Goal: Information Seeking & Learning: Learn about a topic

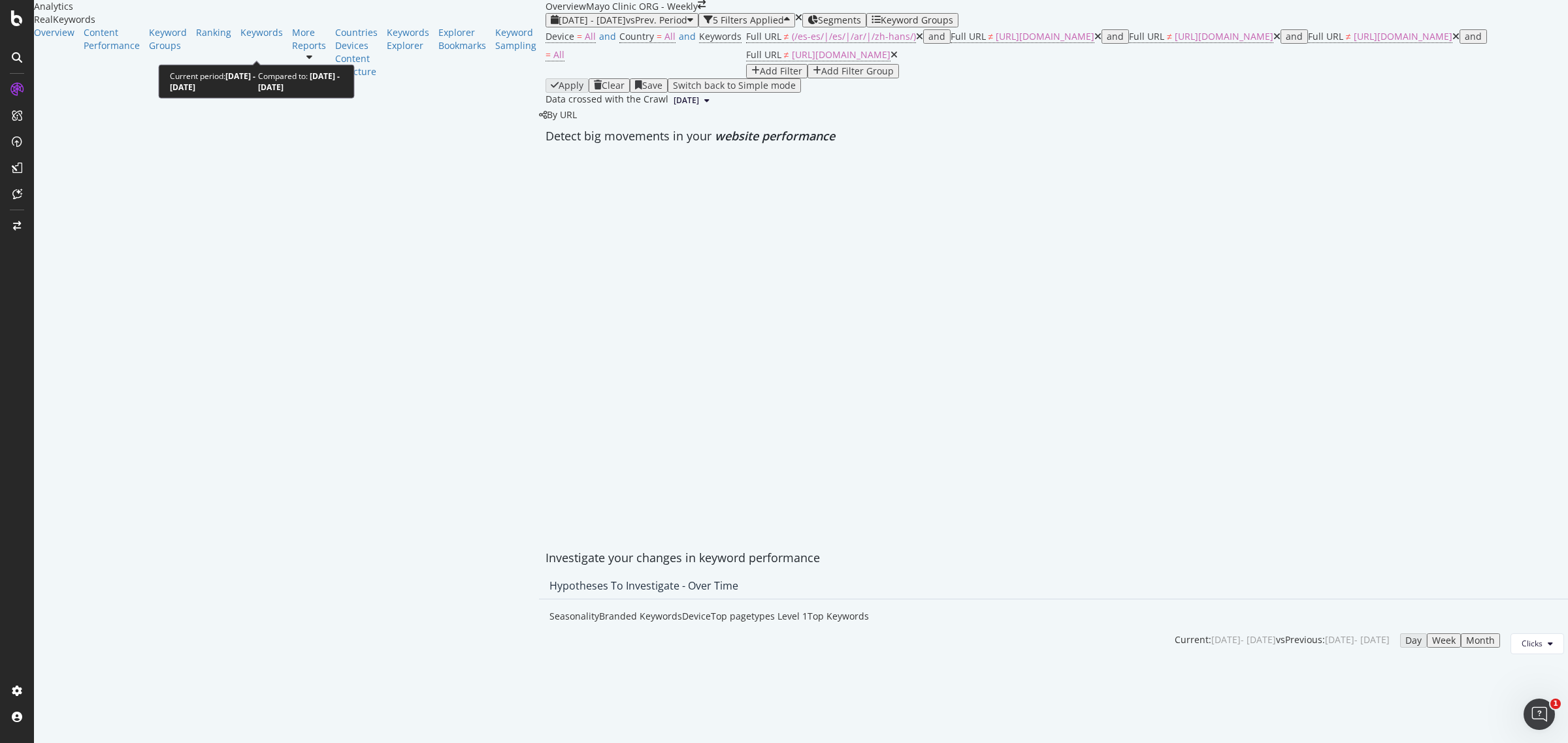
click at [559, 26] on span "[DATE] - [DATE]" at bounding box center [592, 20] width 67 height 12
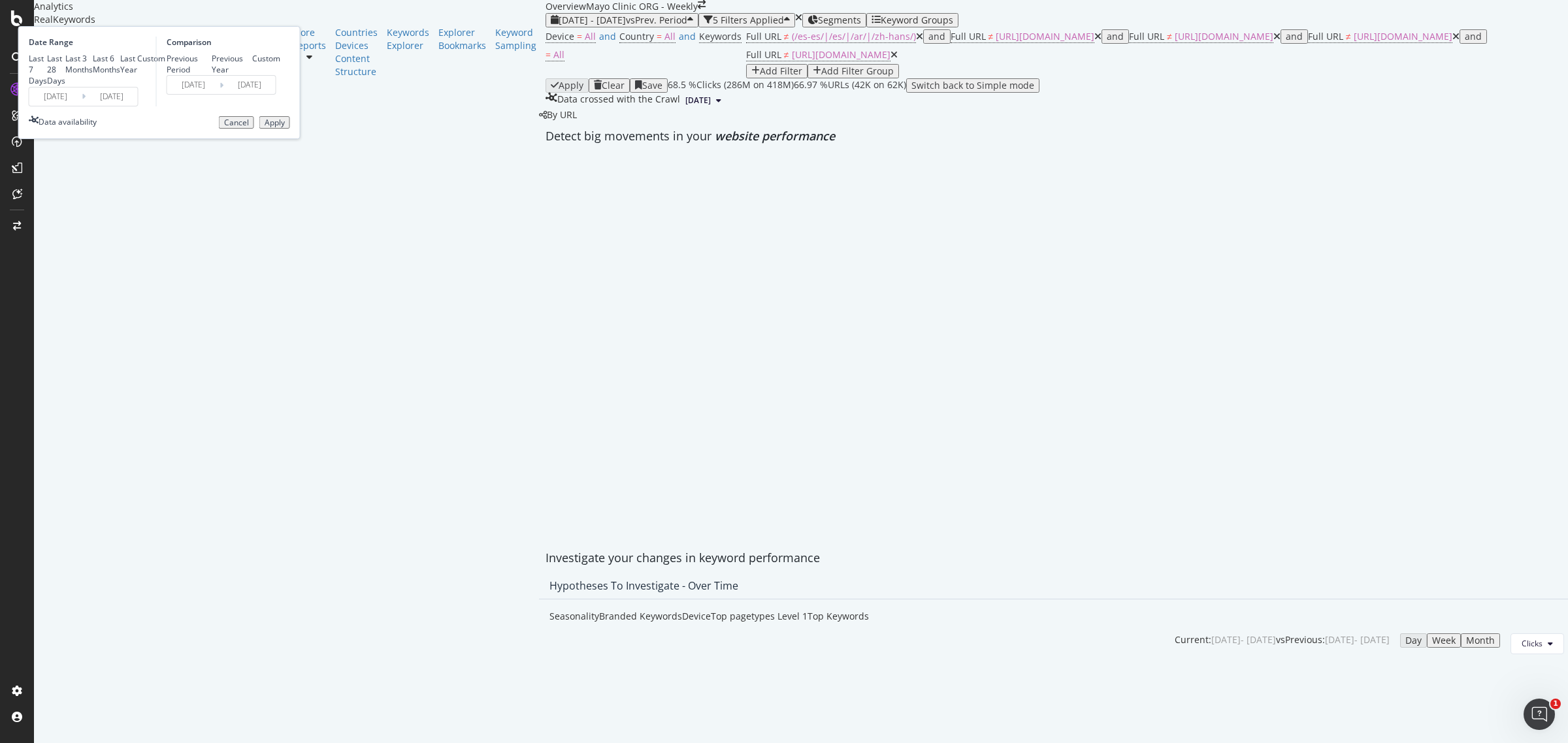
click at [81, 106] on input "[DATE]" at bounding box center [55, 96] width 52 height 18
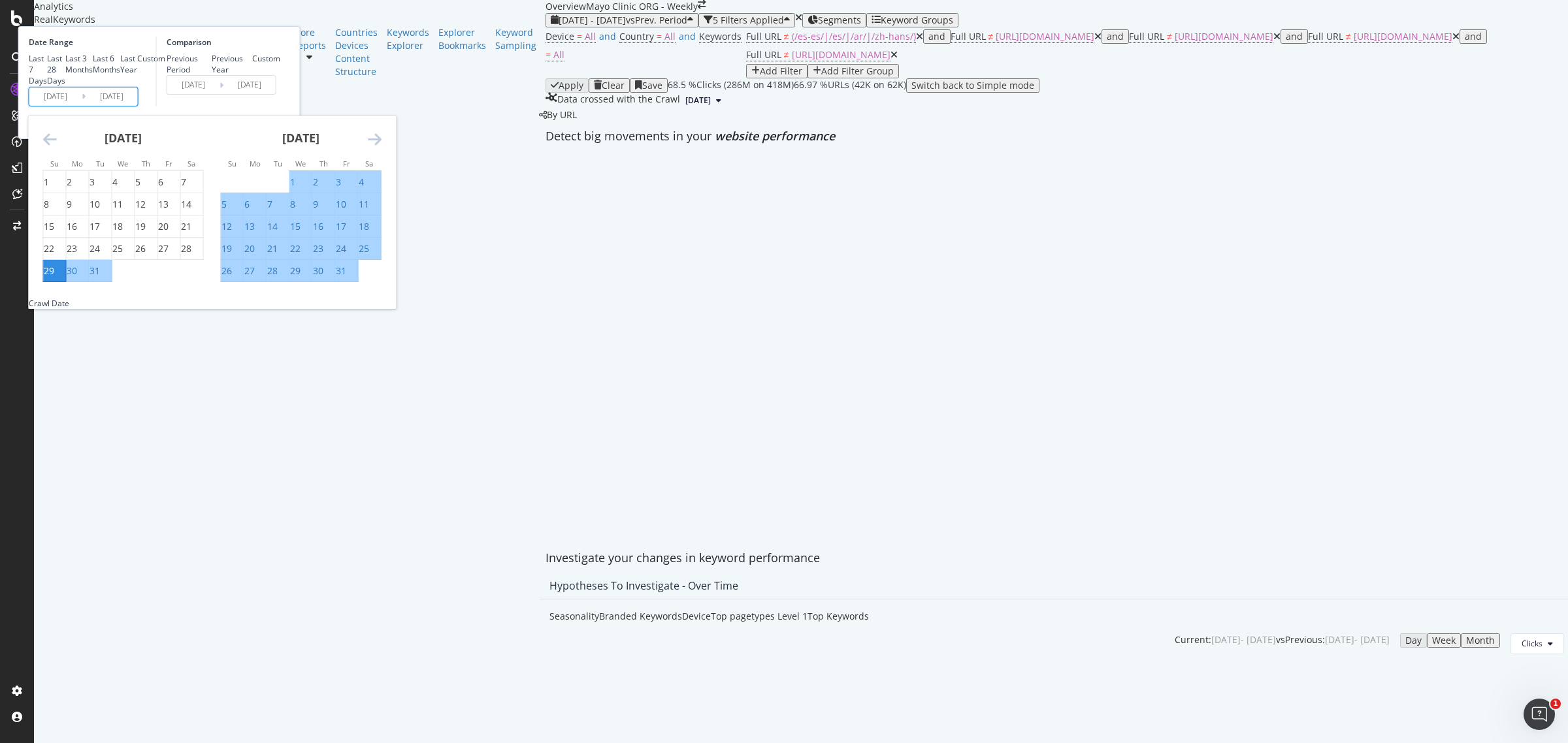
click at [390, 232] on div "[DATE] 1 2 3 4 5 6 7 8 9 10 11 12 13 14 15 16 17 18 19 20 21 22 23 24 25 26 27 …" at bounding box center [301, 199] width 177 height 167
click at [382, 147] on icon "Move forward to switch to the next month." at bounding box center [375, 138] width 14 height 15
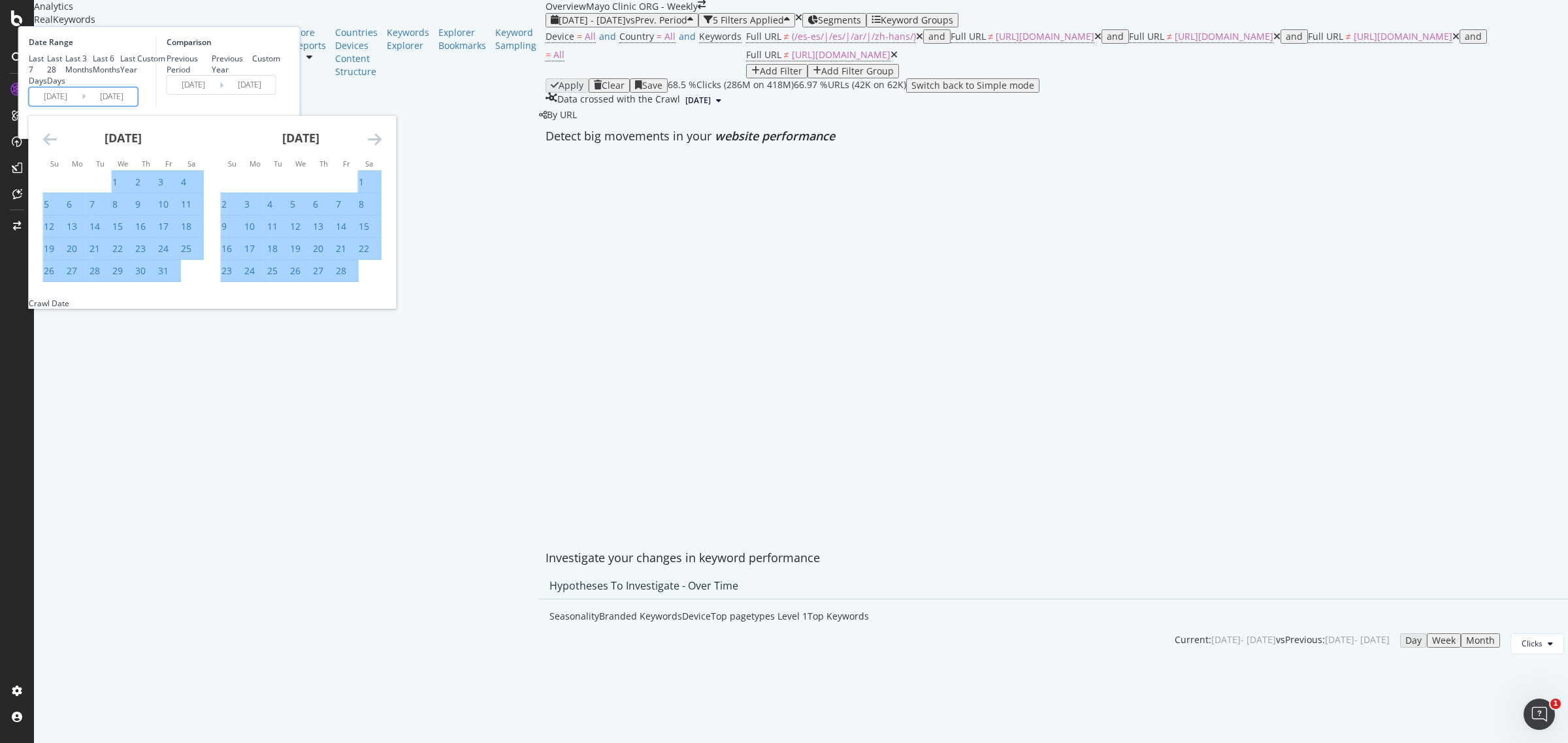
click at [382, 147] on icon "Move forward to switch to the next month." at bounding box center [375, 138] width 14 height 15
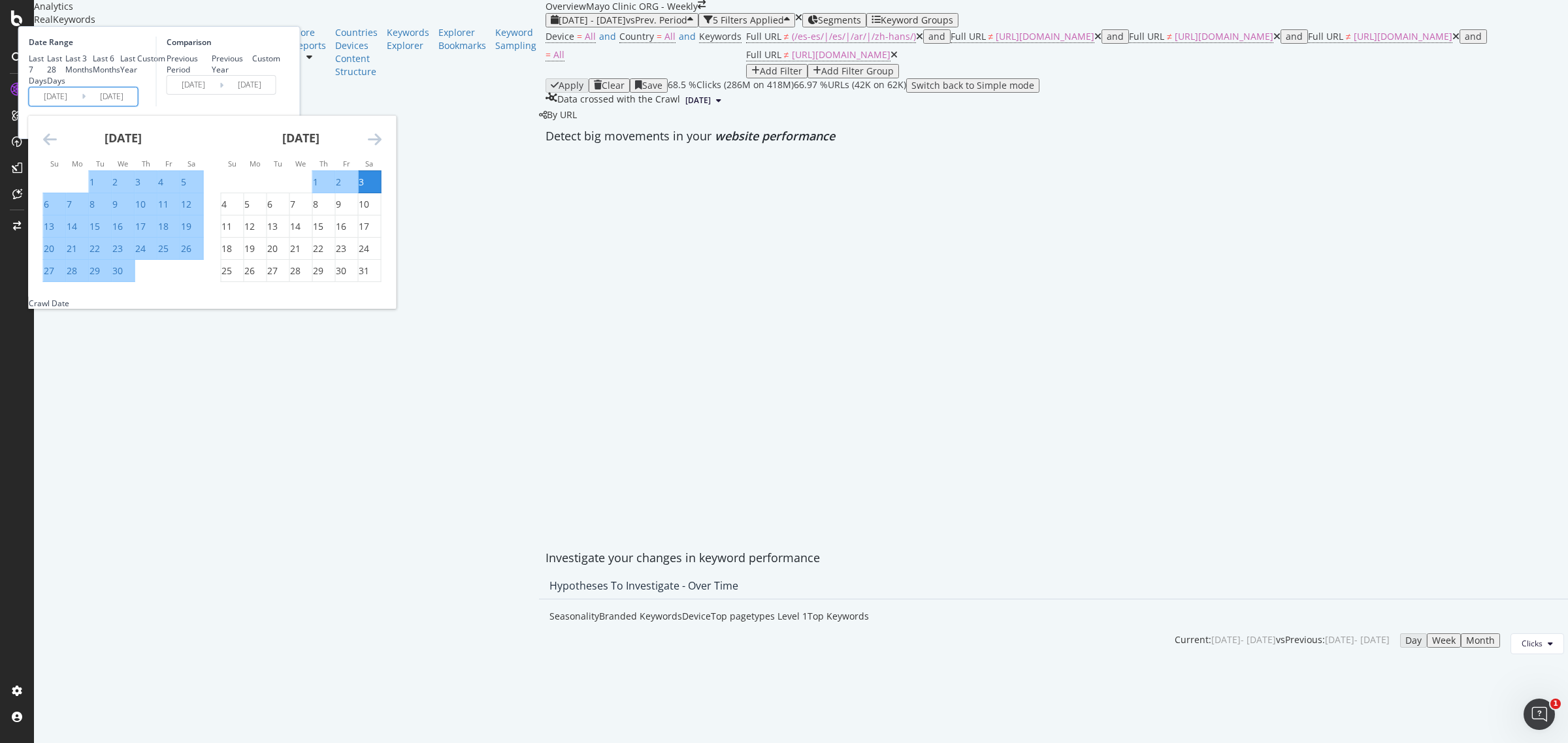
click at [382, 147] on icon "Move forward to switch to the next month." at bounding box center [375, 138] width 14 height 15
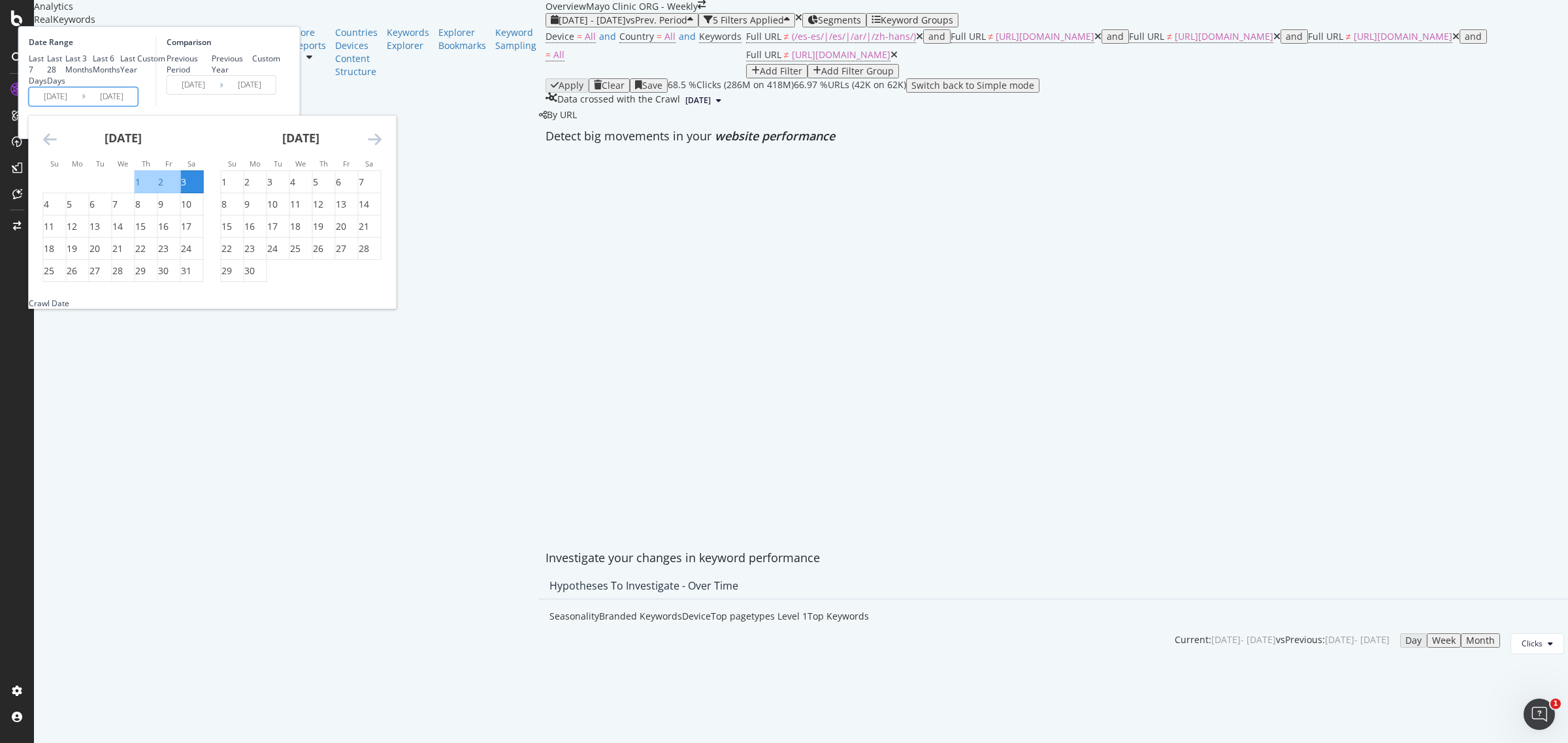
click at [382, 147] on icon "Move forward to switch to the next month." at bounding box center [375, 138] width 14 height 15
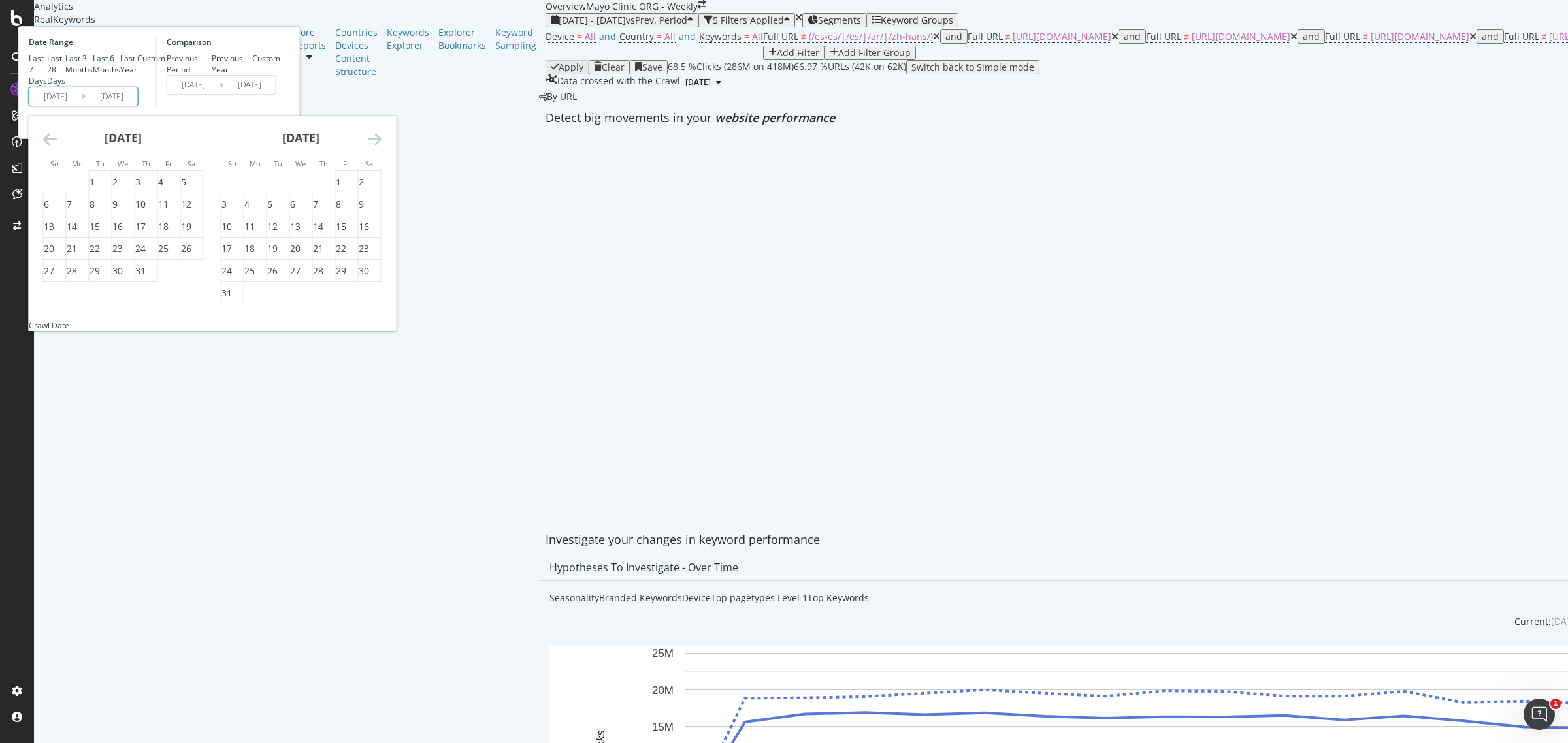
click at [382, 147] on icon "Move forward to switch to the next month." at bounding box center [375, 138] width 14 height 15
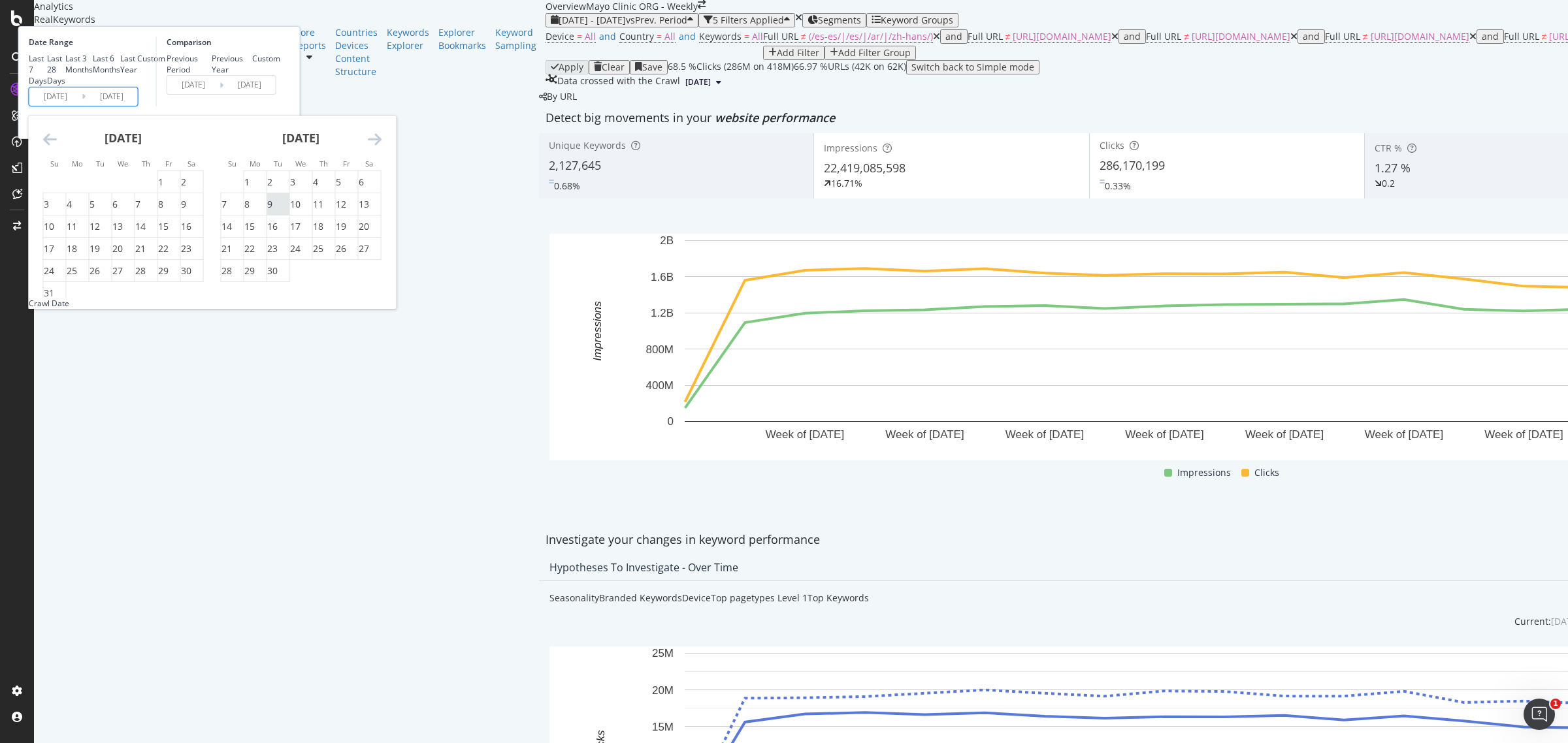
drag, startPoint x: 409, startPoint y: 280, endPoint x: 413, endPoint y: 311, distance: 31.3
click at [250, 189] on div "1" at bounding box center [246, 182] width 5 height 13
type input "[DATE]"
click at [278, 278] on div "30" at bounding box center [273, 271] width 10 height 13
type input "[DATE]"
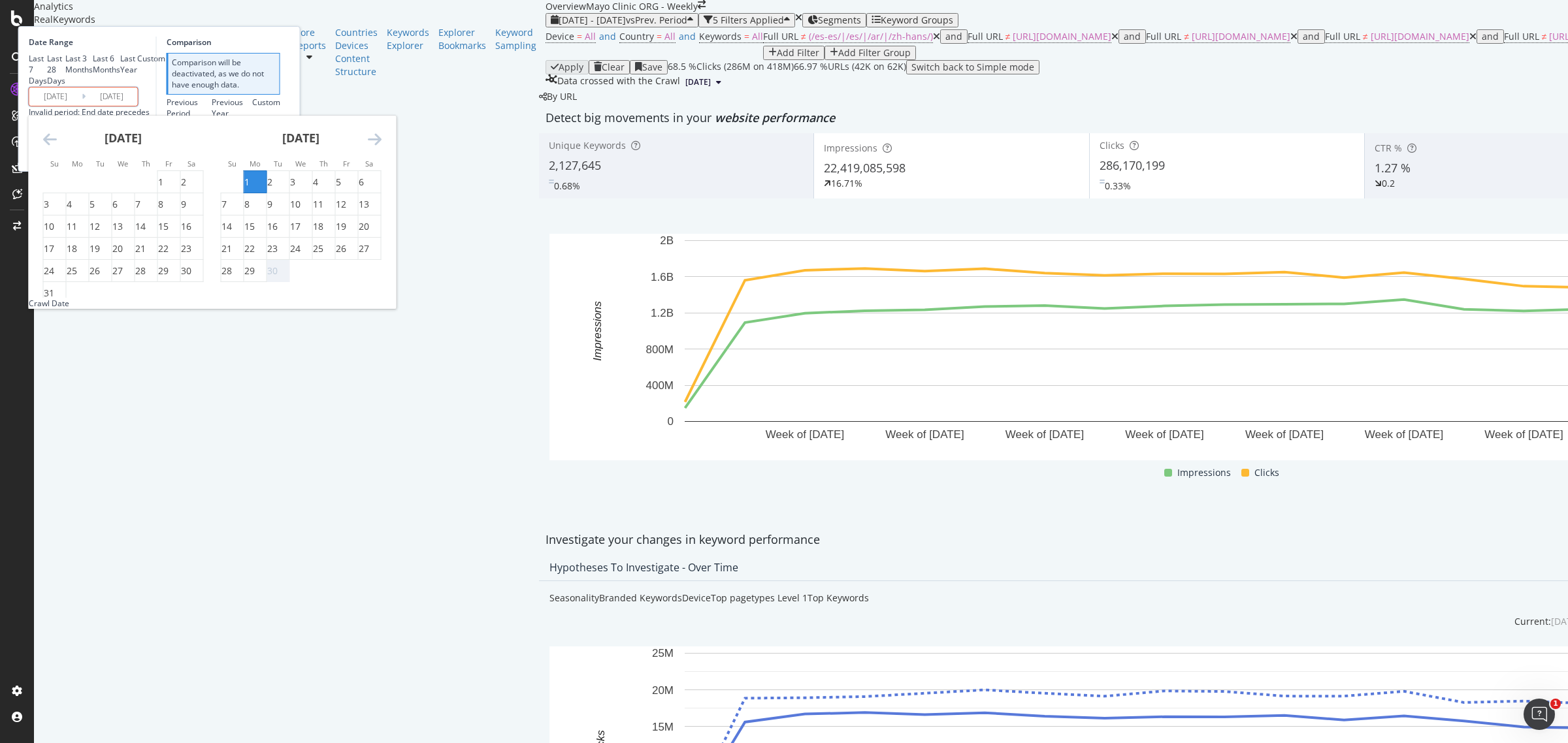
type input "[DATE]"
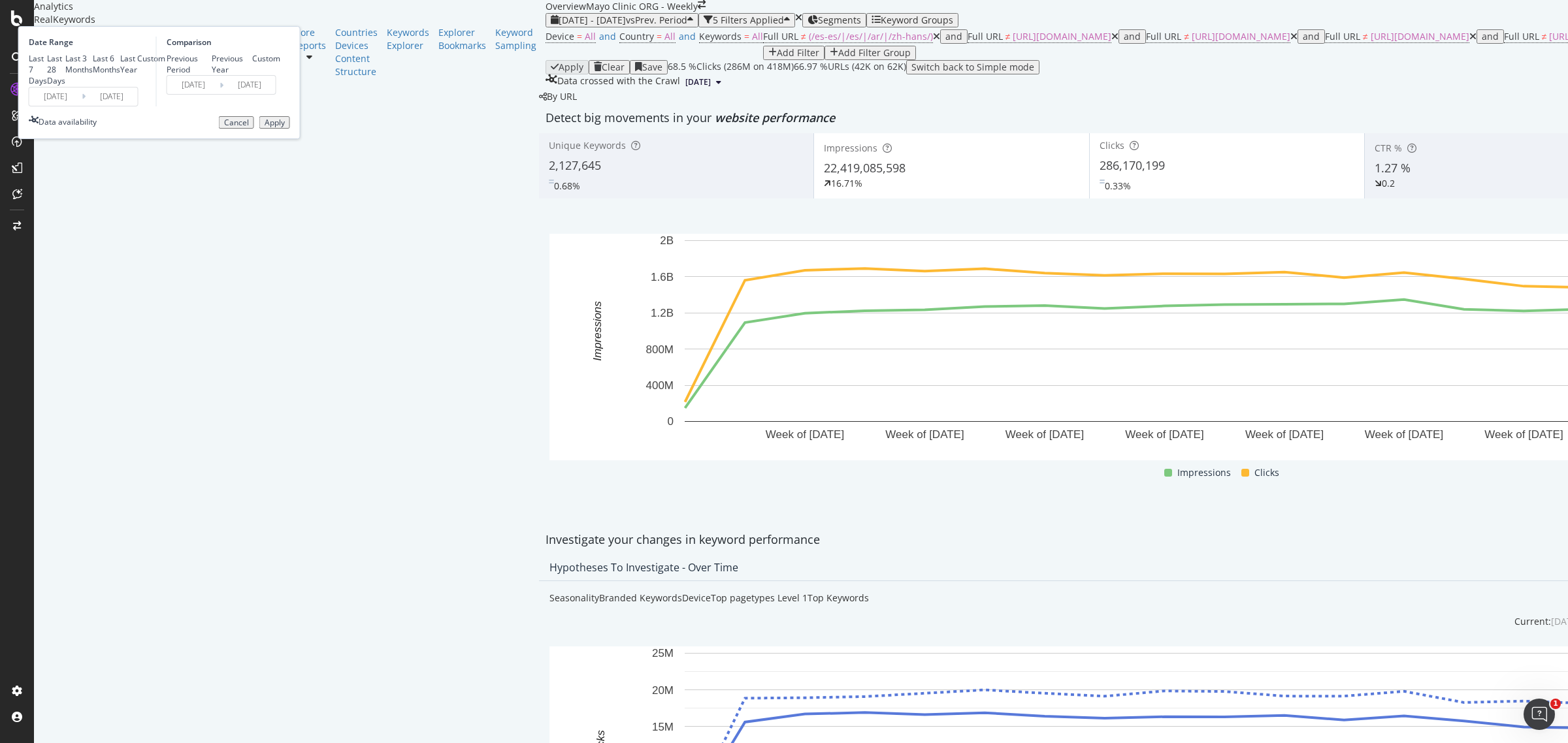
click at [285, 127] on div "Apply" at bounding box center [275, 122] width 21 height 9
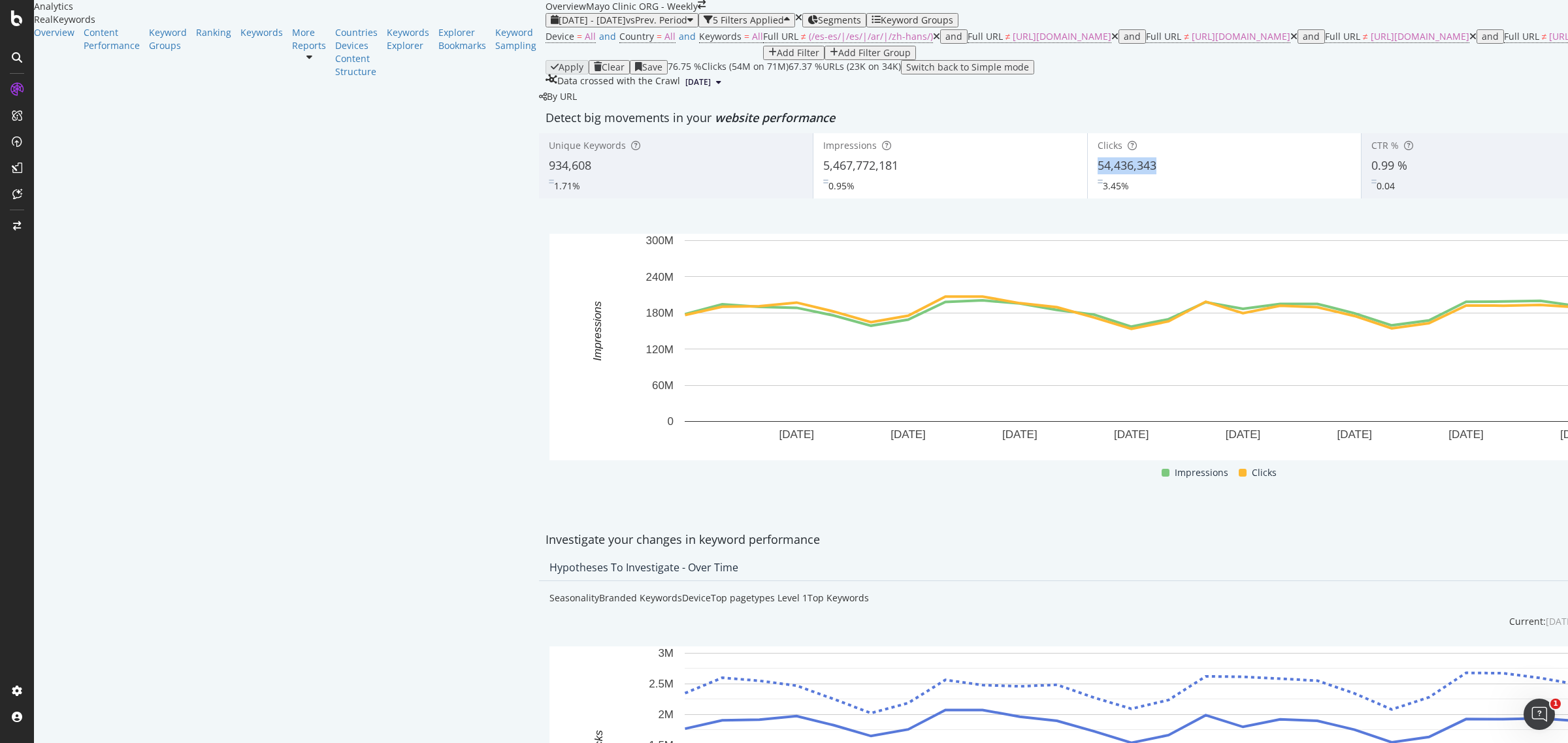
drag, startPoint x: 789, startPoint y: 254, endPoint x: 715, endPoint y: 251, distance: 74.1
click at [1088, 196] on div "Clicks 54,436,343 3.45%" at bounding box center [1225, 166] width 274 height 59
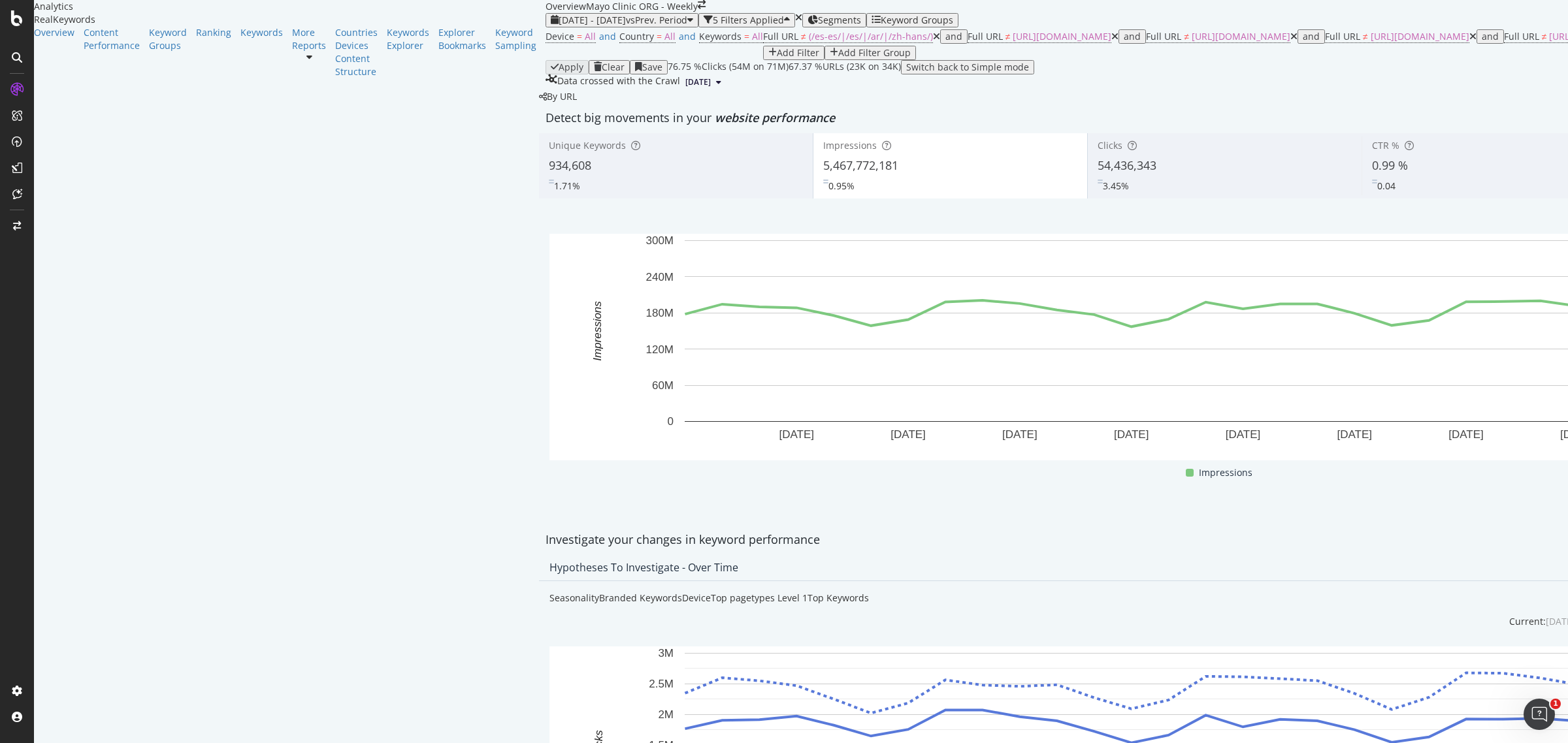
click at [933, 41] on icon at bounding box center [937, 37] width 7 height 9
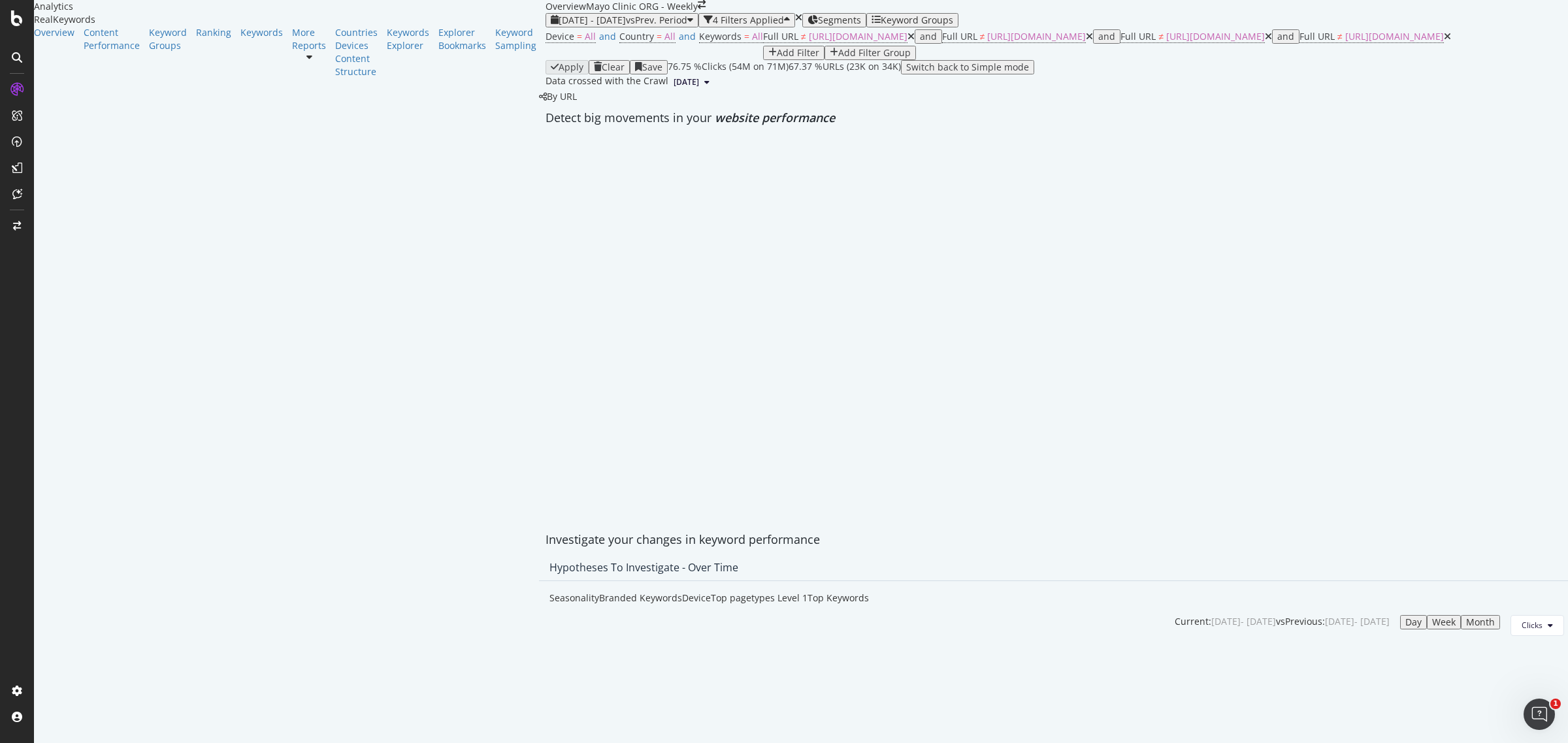
click at [908, 41] on icon at bounding box center [911, 37] width 7 height 9
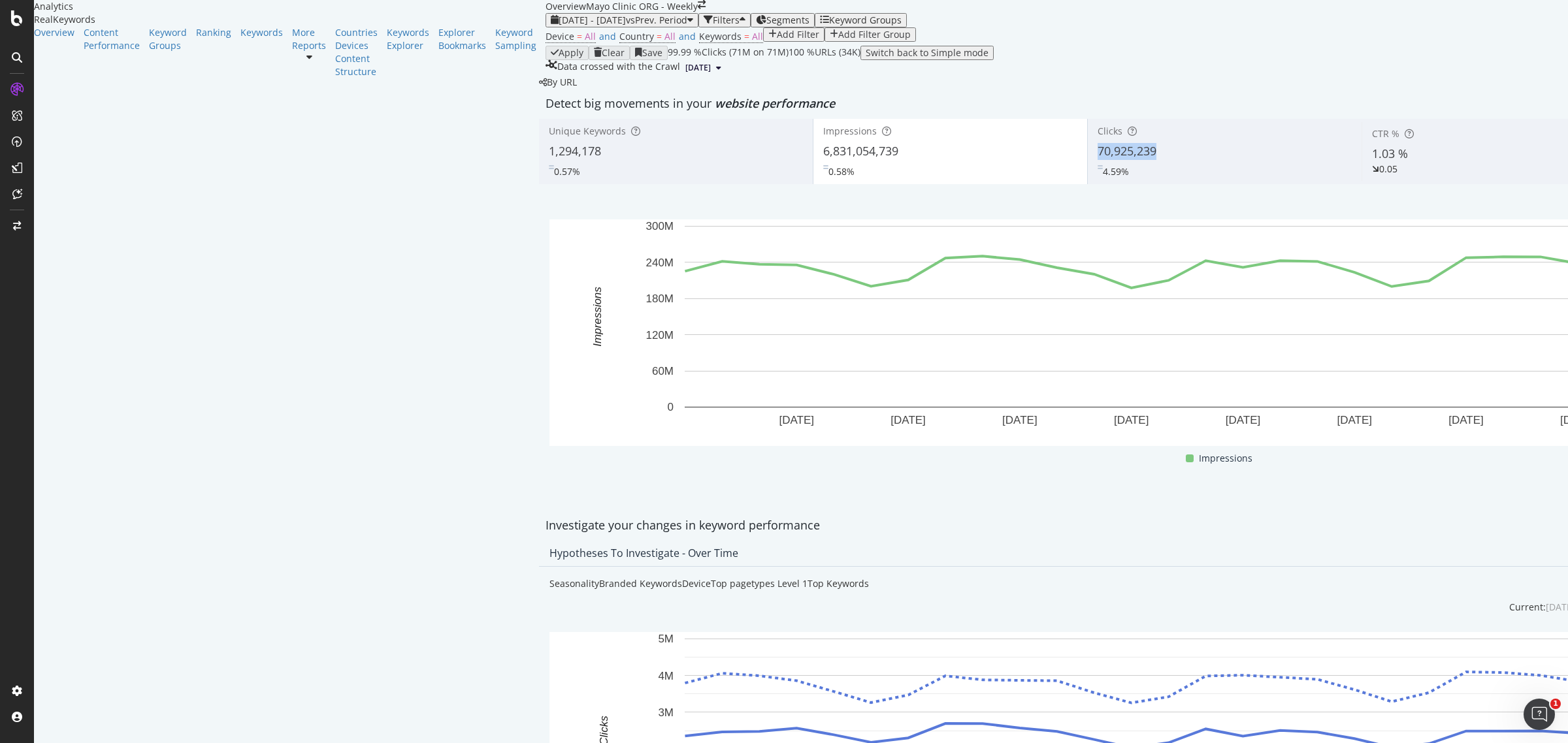
drag, startPoint x: 822, startPoint y: 256, endPoint x: 722, endPoint y: 246, distance: 100.5
click at [1088, 181] on div "Clicks 70,925,239 4.59%" at bounding box center [1225, 152] width 274 height 59
